Goal: Task Accomplishment & Management: Complete application form

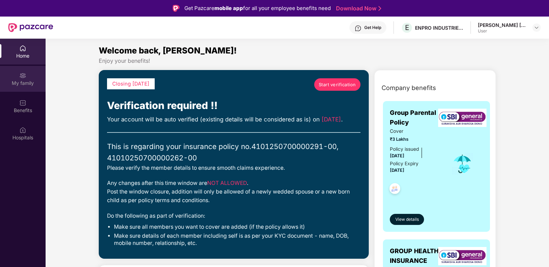
click at [19, 78] on div "My family" at bounding box center [23, 79] width 46 height 26
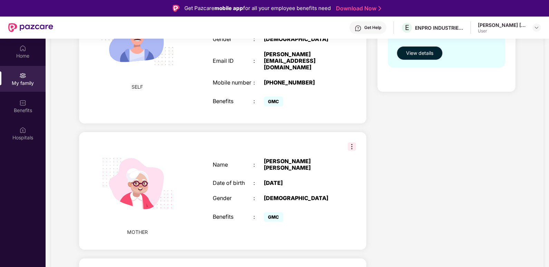
scroll to position [345, 0]
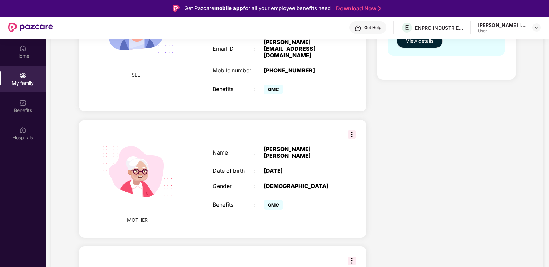
click at [277, 202] on span "GMC" at bounding box center [273, 205] width 19 height 10
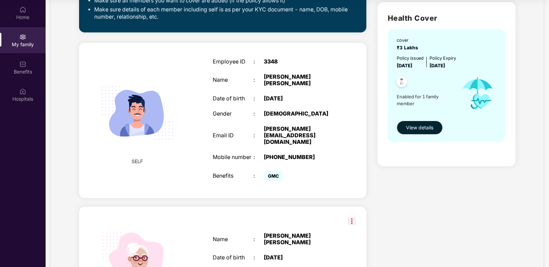
scroll to position [149, 0]
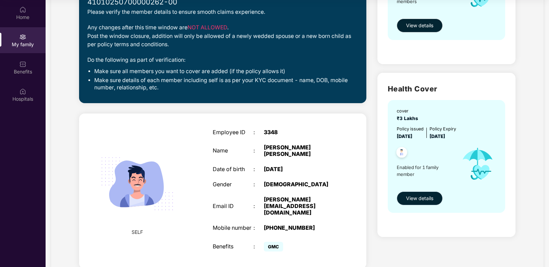
click at [427, 197] on span "View details" at bounding box center [419, 199] width 27 height 8
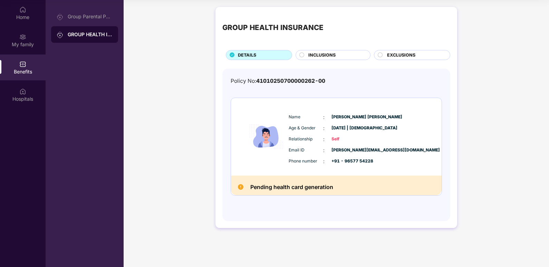
click at [340, 52] on div "INCLUSIONS" at bounding box center [336, 56] width 62 height 8
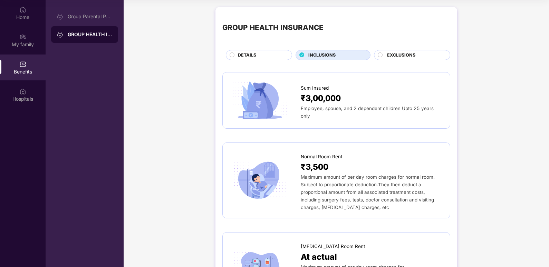
click at [260, 56] on div "DETAILS" at bounding box center [261, 56] width 54 height 8
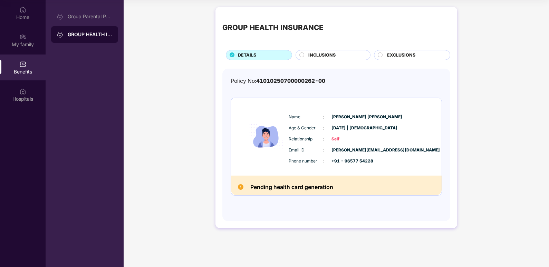
click at [316, 55] on span "INCLUSIONS" at bounding box center [321, 55] width 27 height 7
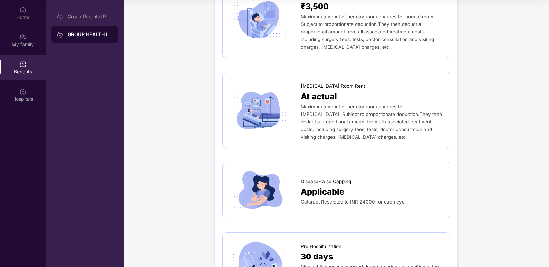
scroll to position [173, 0]
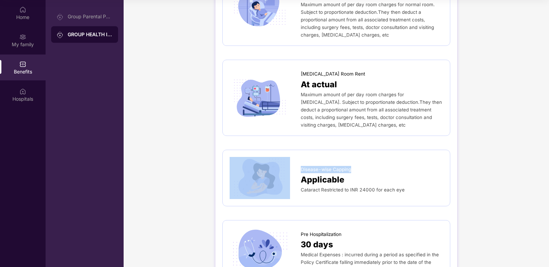
drag, startPoint x: 353, startPoint y: 161, endPoint x: 298, endPoint y: 167, distance: 55.8
click at [298, 167] on div "Disease-wise Capping Applicable Cataract Restricted to INR 24000 for each eye" at bounding box center [335, 178] width 213 height 42
copy div "Disease-wise Capping"
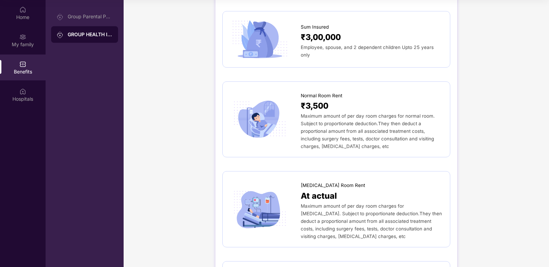
scroll to position [0, 0]
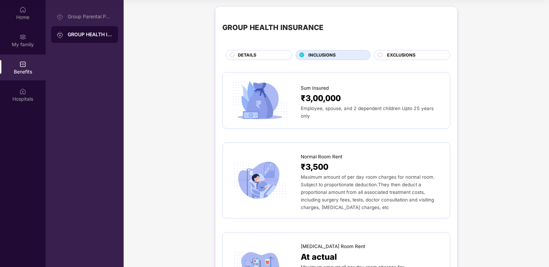
click at [405, 51] on div "EXCLUSIONS" at bounding box center [412, 55] width 76 height 10
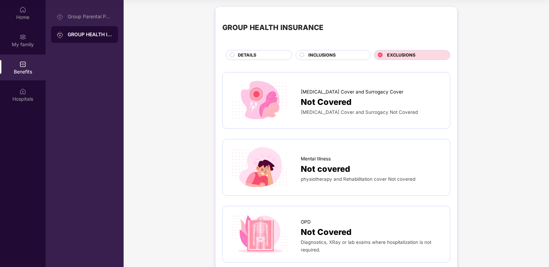
click at [407, 56] on span "EXCLUSIONS" at bounding box center [401, 55] width 28 height 7
click at [330, 52] on span "INCLUSIONS" at bounding box center [321, 55] width 27 height 7
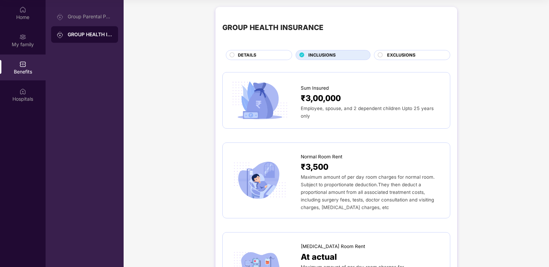
click at [269, 54] on div "DETAILS" at bounding box center [261, 56] width 54 height 8
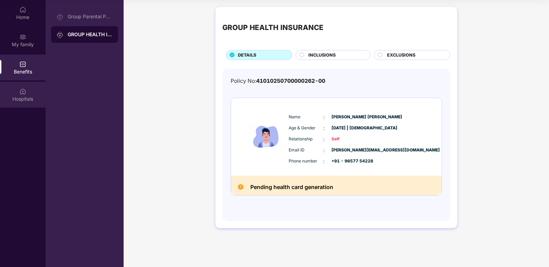
click at [28, 90] on div "Hospitals" at bounding box center [23, 95] width 46 height 26
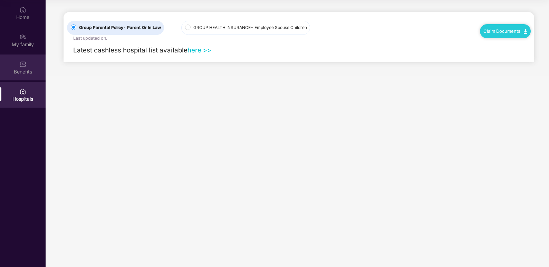
click at [28, 69] on div "Benefits" at bounding box center [23, 71] width 46 height 7
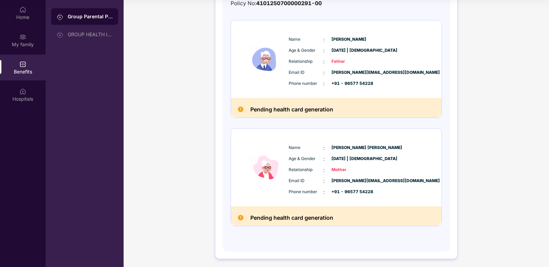
scroll to position [80, 0]
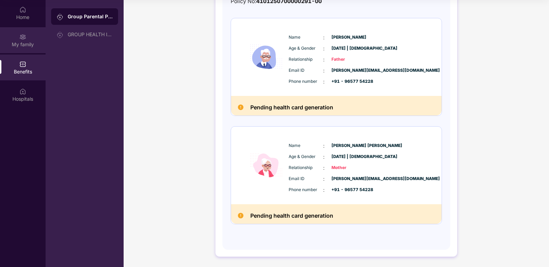
click at [27, 40] on div "My family" at bounding box center [23, 40] width 46 height 26
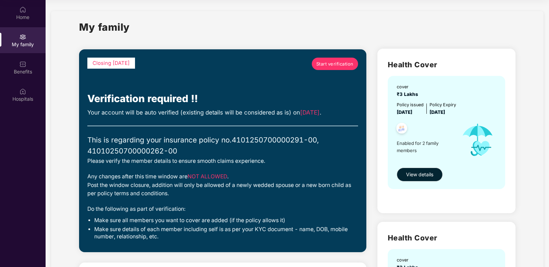
click at [338, 67] on span "Start verification" at bounding box center [334, 63] width 37 height 7
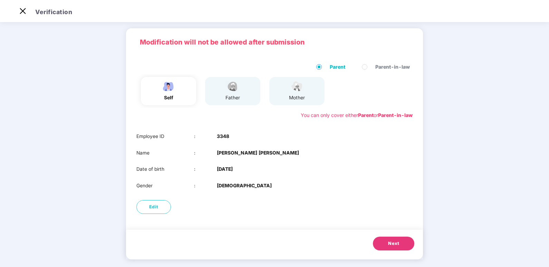
scroll to position [27, 0]
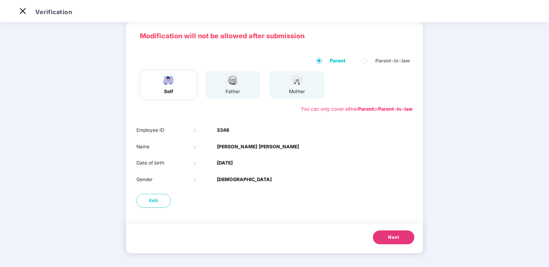
click at [403, 238] on button "Next" at bounding box center [393, 237] width 41 height 14
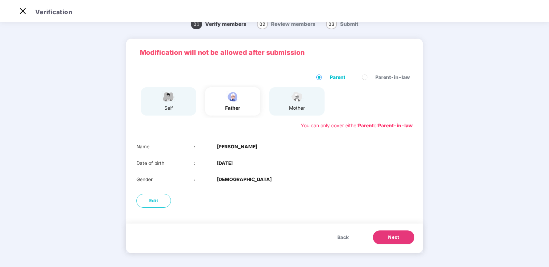
scroll to position [0, 0]
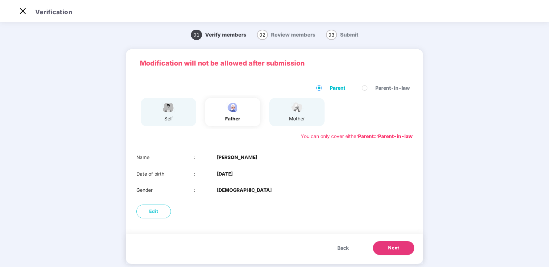
click at [390, 247] on span "Next" at bounding box center [393, 248] width 11 height 7
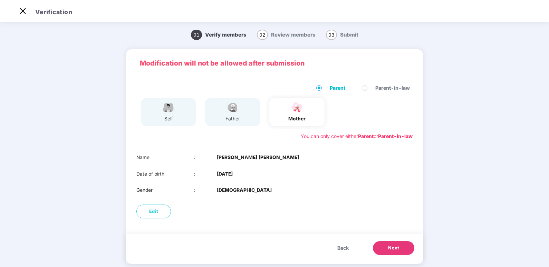
click at [392, 246] on span "Next" at bounding box center [393, 248] width 11 height 7
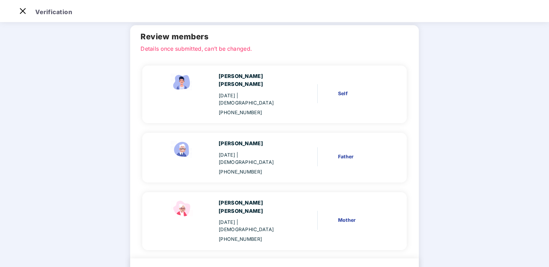
scroll to position [53, 0]
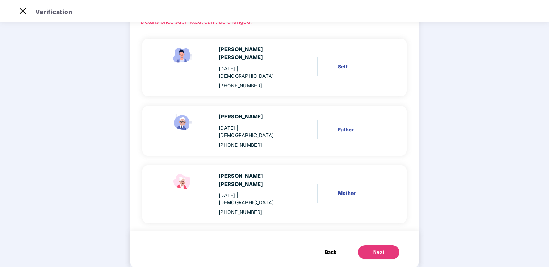
click at [382, 245] on button "Next" at bounding box center [378, 252] width 41 height 14
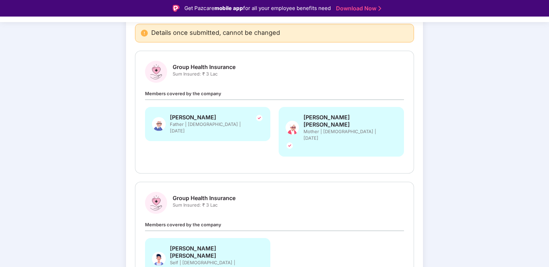
scroll to position [101, 0]
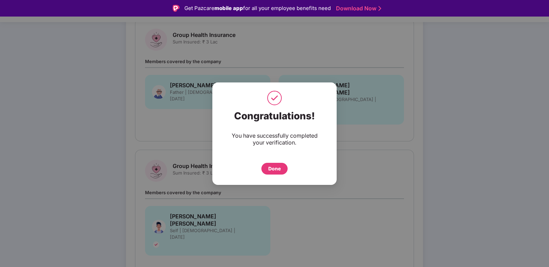
click at [273, 165] on div "Done" at bounding box center [274, 169] width 12 height 8
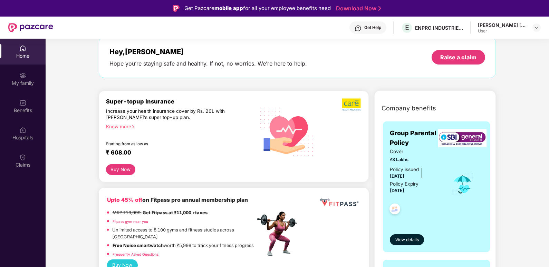
scroll to position [69, 0]
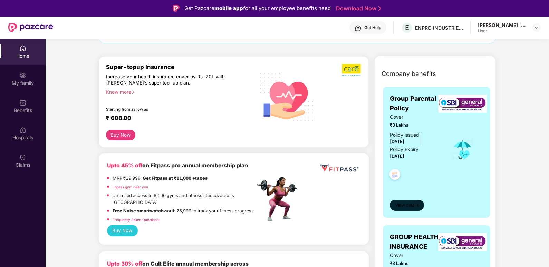
click at [415, 205] on span "View details" at bounding box center [406, 205] width 23 height 7
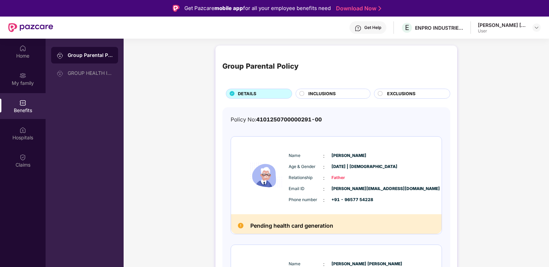
click at [327, 95] on span "INCLUSIONS" at bounding box center [321, 93] width 27 height 7
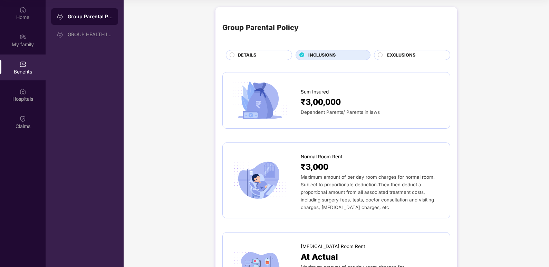
click at [401, 56] on span "EXCLUSIONS" at bounding box center [401, 55] width 28 height 7
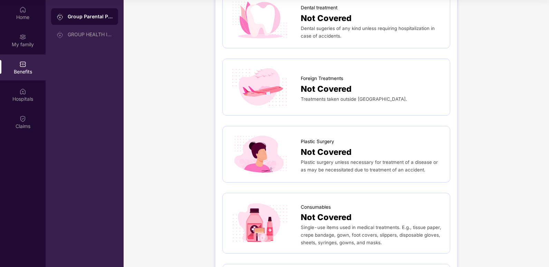
scroll to position [552, 0]
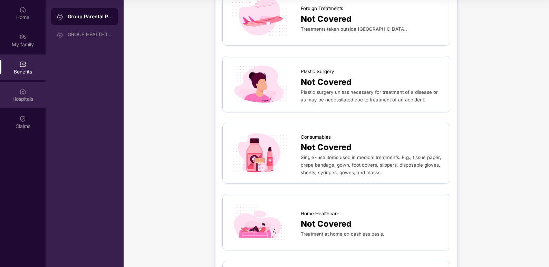
click at [36, 94] on div "Hospitals" at bounding box center [23, 95] width 46 height 26
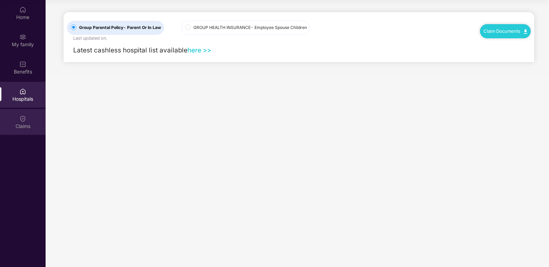
click at [25, 121] on img at bounding box center [22, 118] width 7 height 7
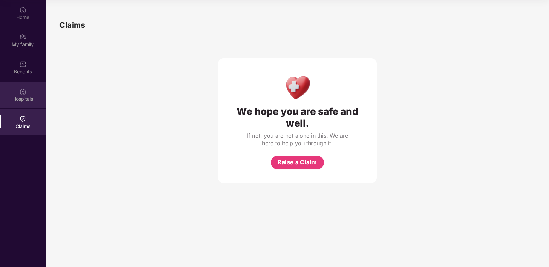
click at [23, 99] on div "Hospitals" at bounding box center [23, 99] width 46 height 7
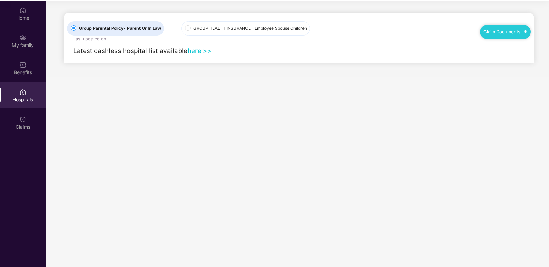
scroll to position [39, 0]
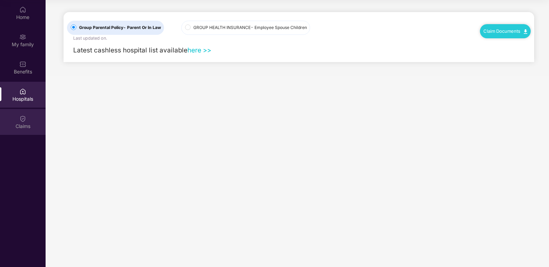
click at [18, 114] on div "Claims" at bounding box center [23, 122] width 46 height 26
